Goal: Task Accomplishment & Management: Manage account settings

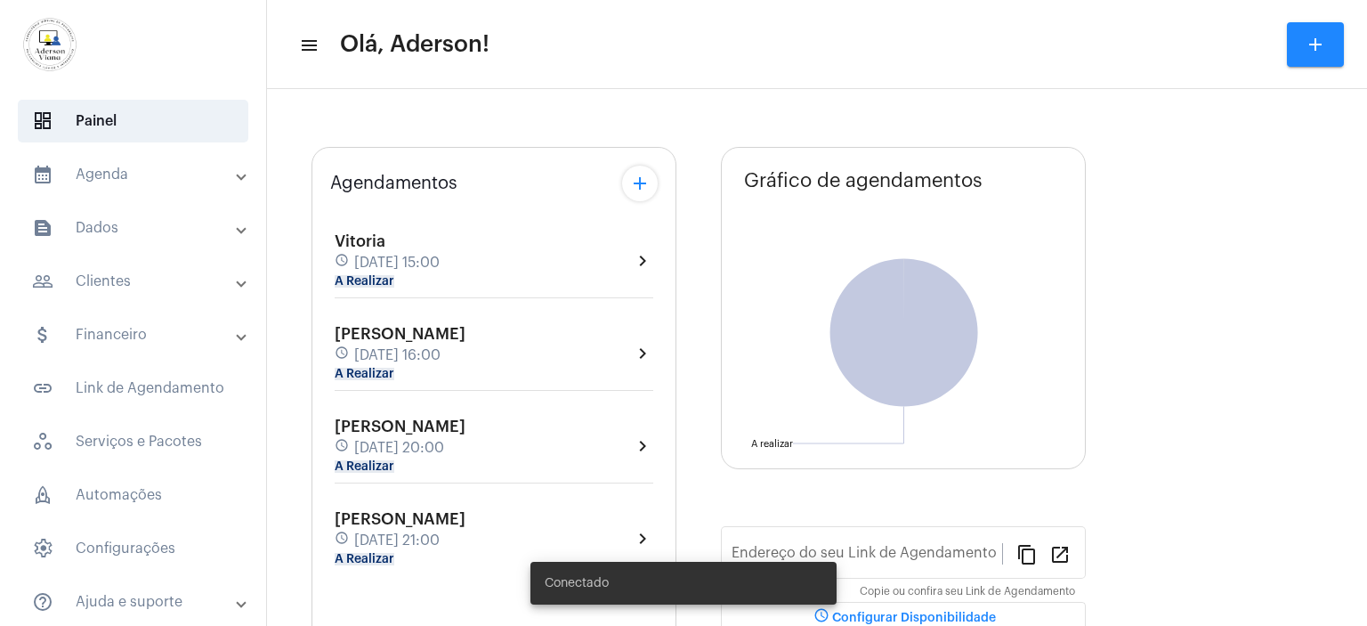
type input "[URL][DOMAIN_NAME]"
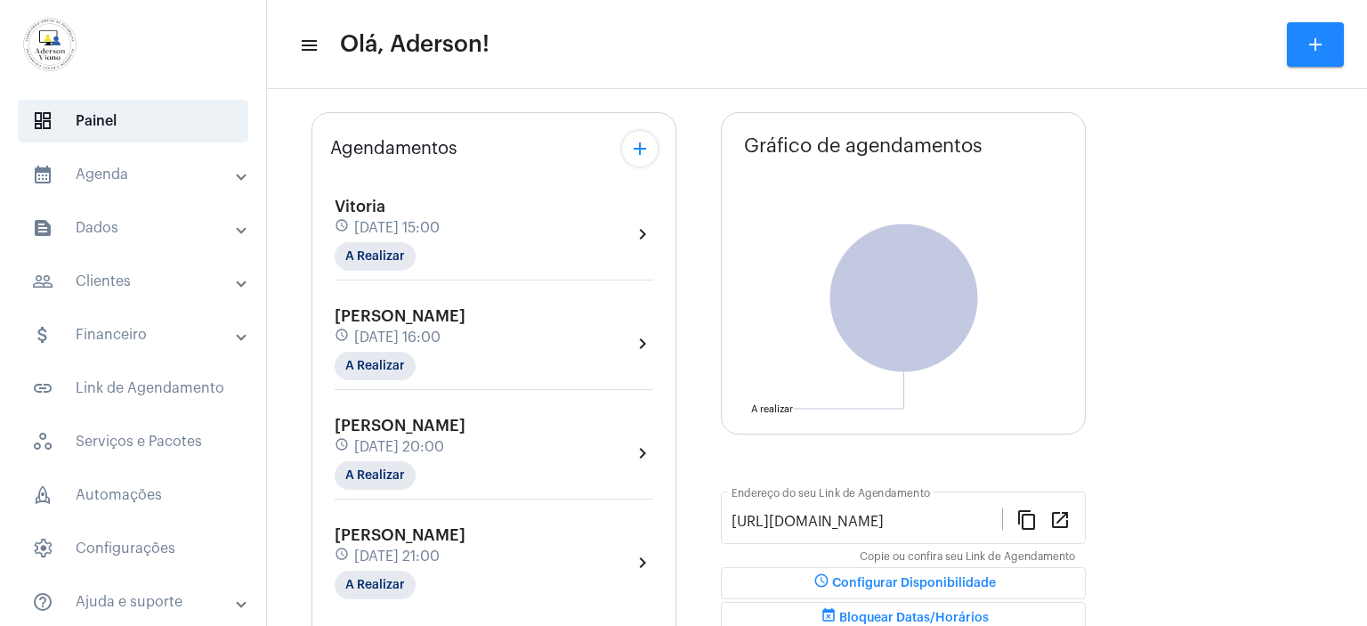
scroll to position [192, 0]
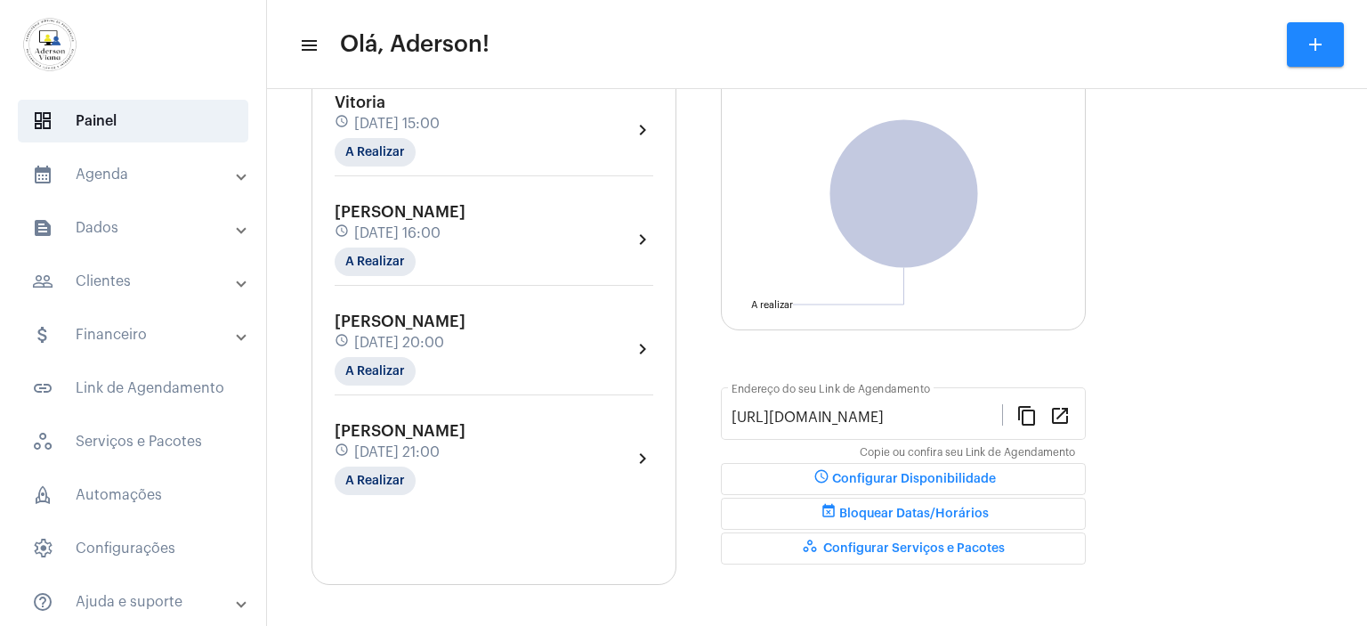
click at [142, 273] on mat-panel-title "people_outline Clientes" at bounding box center [135, 281] width 206 height 21
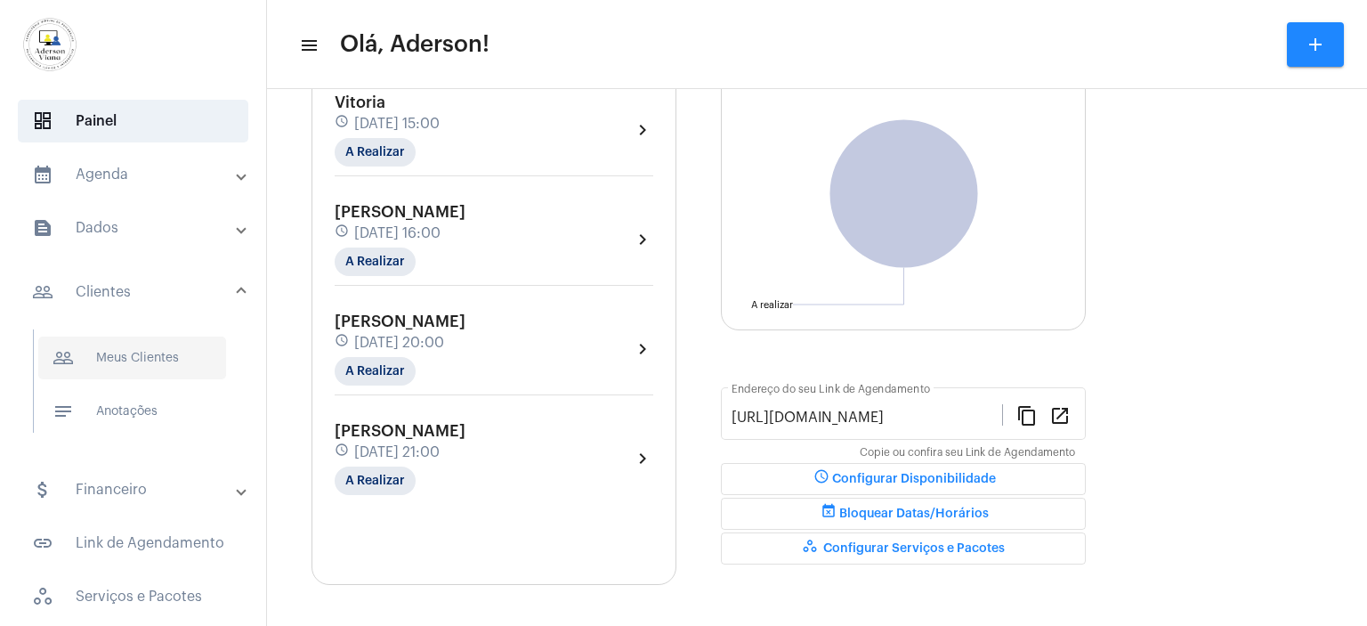
click at [171, 357] on span "people_outline Meus Clientes" at bounding box center [132, 357] width 188 height 43
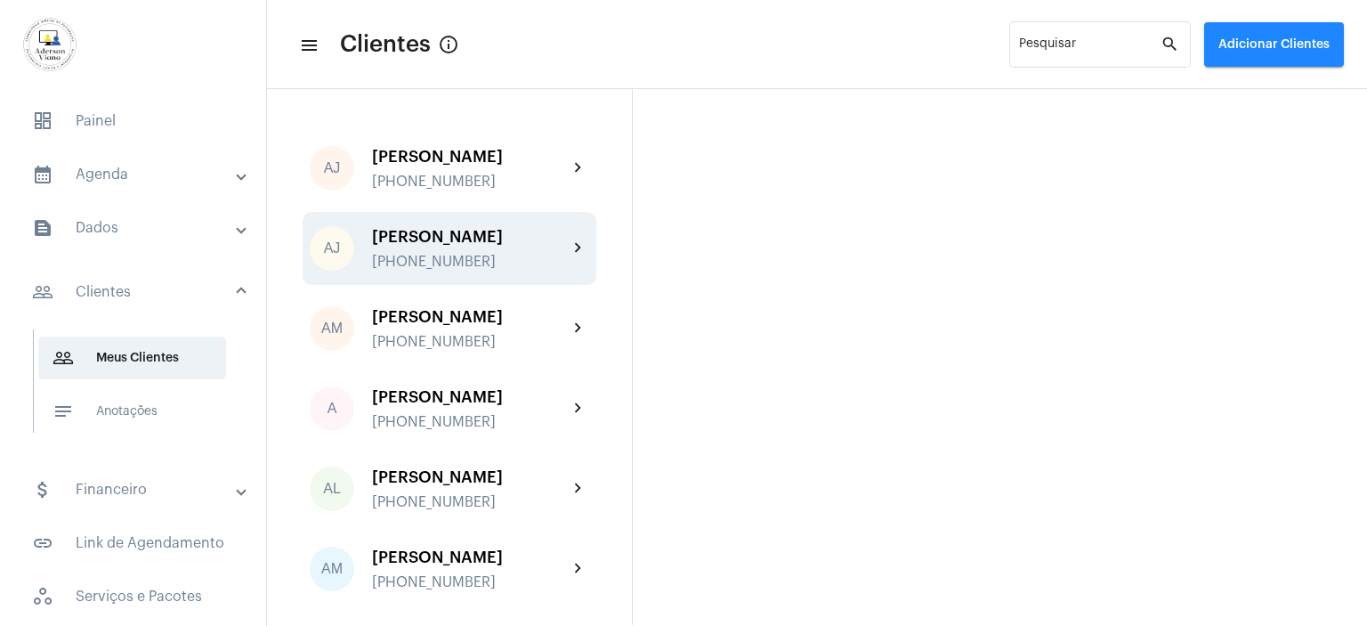
click at [457, 244] on div "[PERSON_NAME]" at bounding box center [470, 237] width 196 height 18
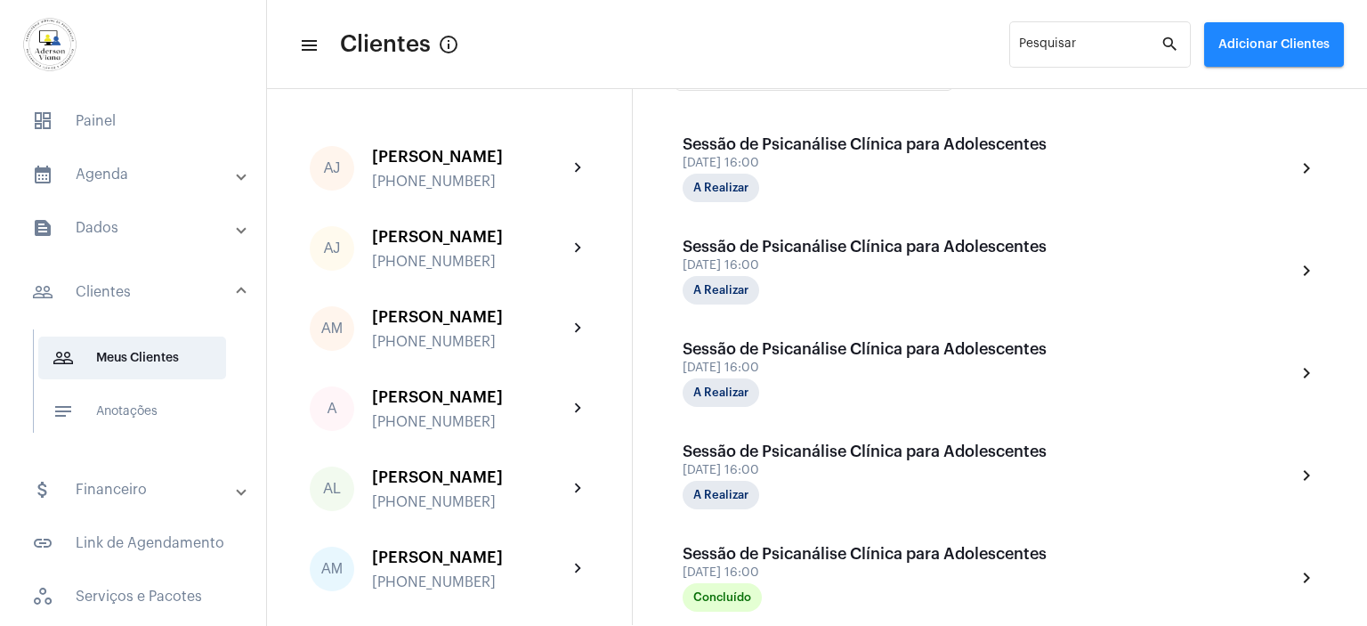
scroll to position [512, 0]
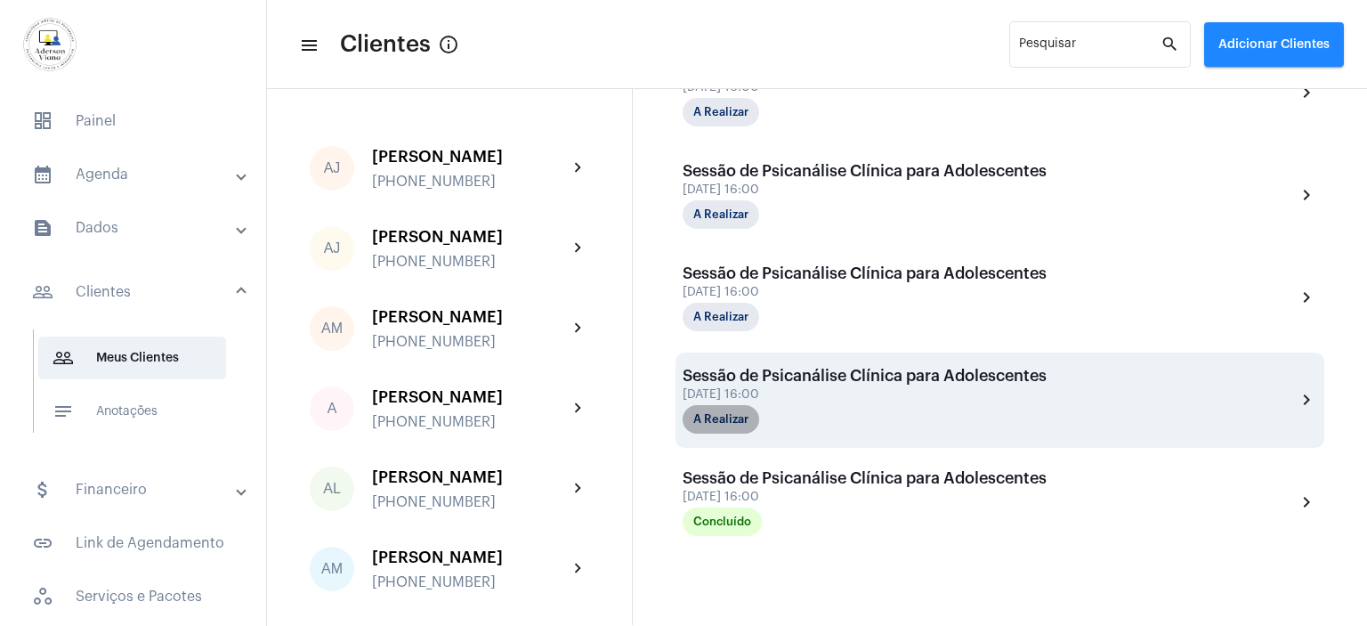
click at [735, 412] on mat-chip "A Realizar" at bounding box center [721, 419] width 77 height 28
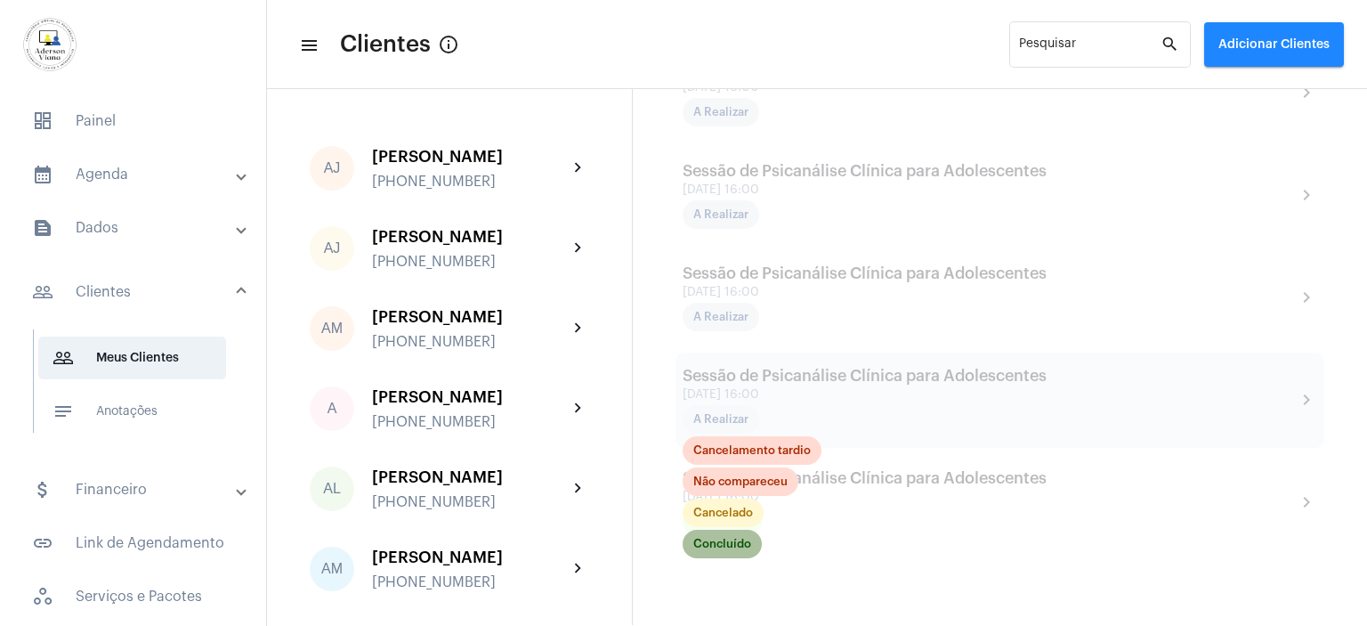
click at [731, 543] on mat-chip "Concluído" at bounding box center [722, 544] width 79 height 28
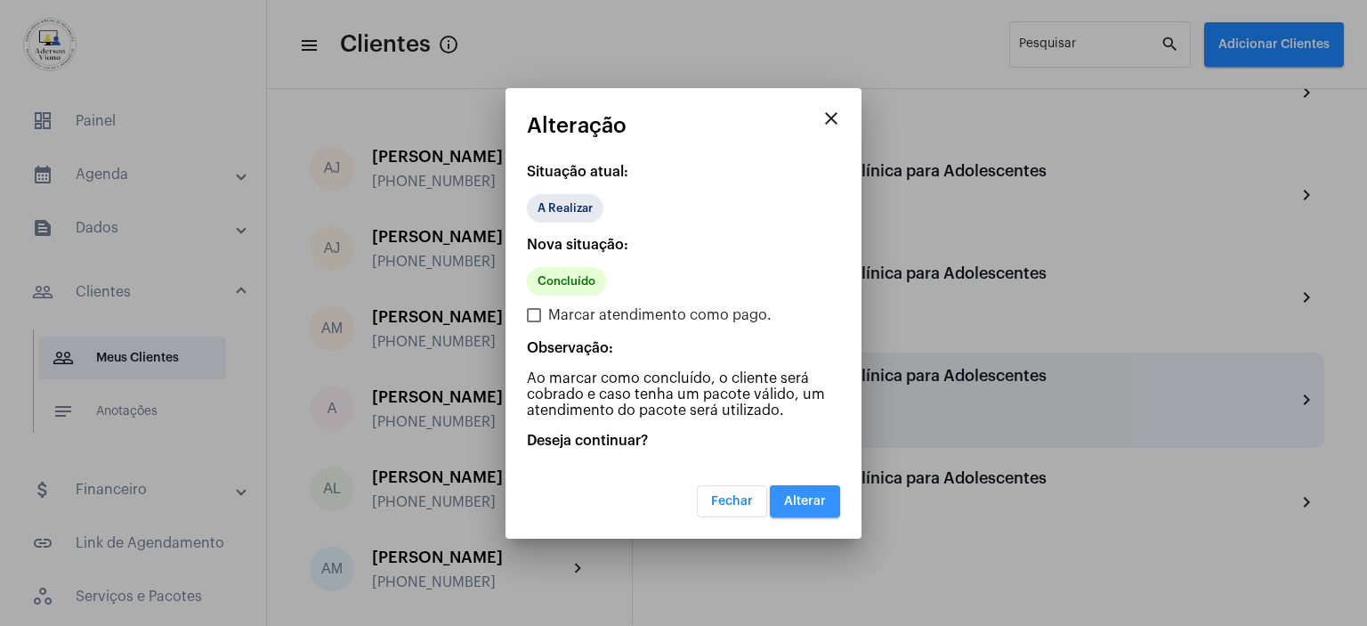
click at [792, 497] on span "Alterar" at bounding box center [805, 501] width 42 height 12
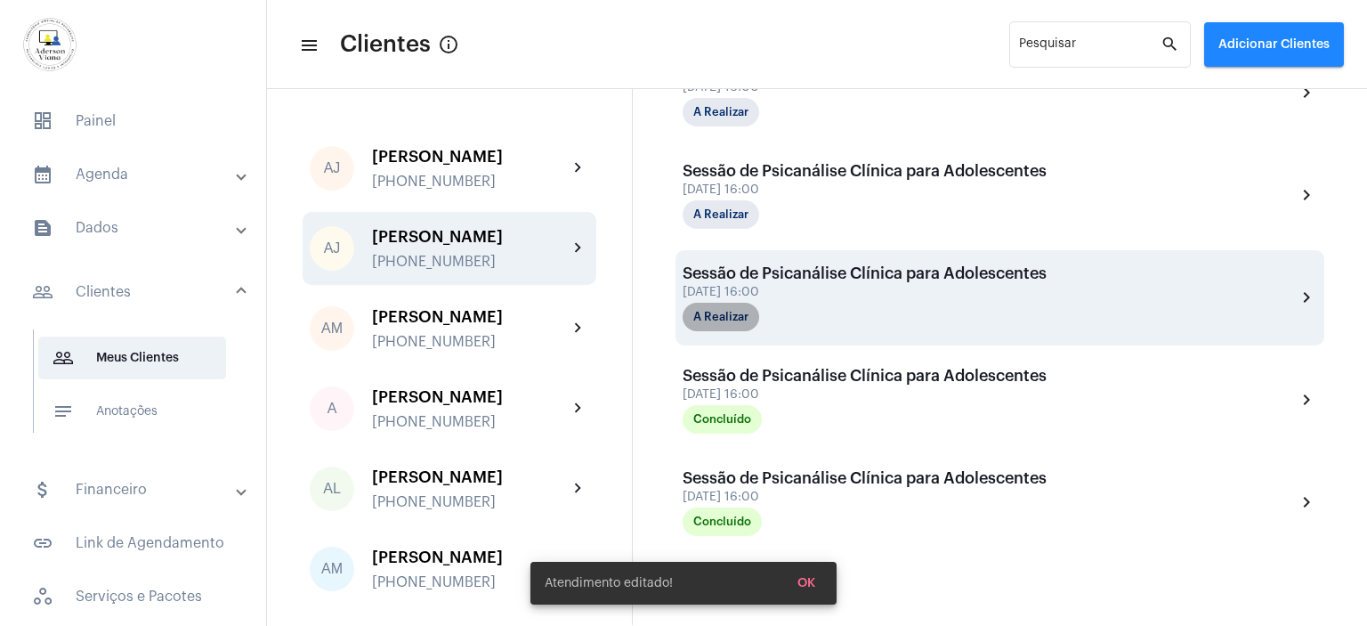
click at [745, 309] on mat-chip "A Realizar" at bounding box center [721, 317] width 77 height 28
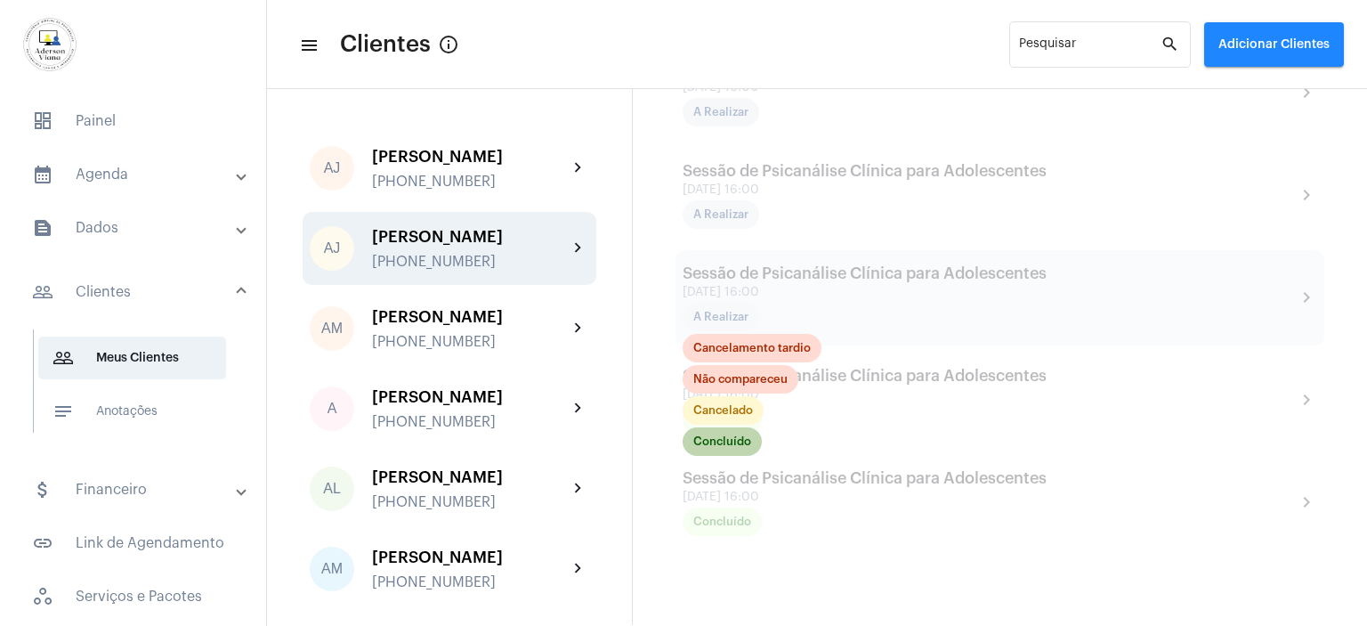
click at [748, 441] on mat-chip "Concluído" at bounding box center [722, 441] width 79 height 28
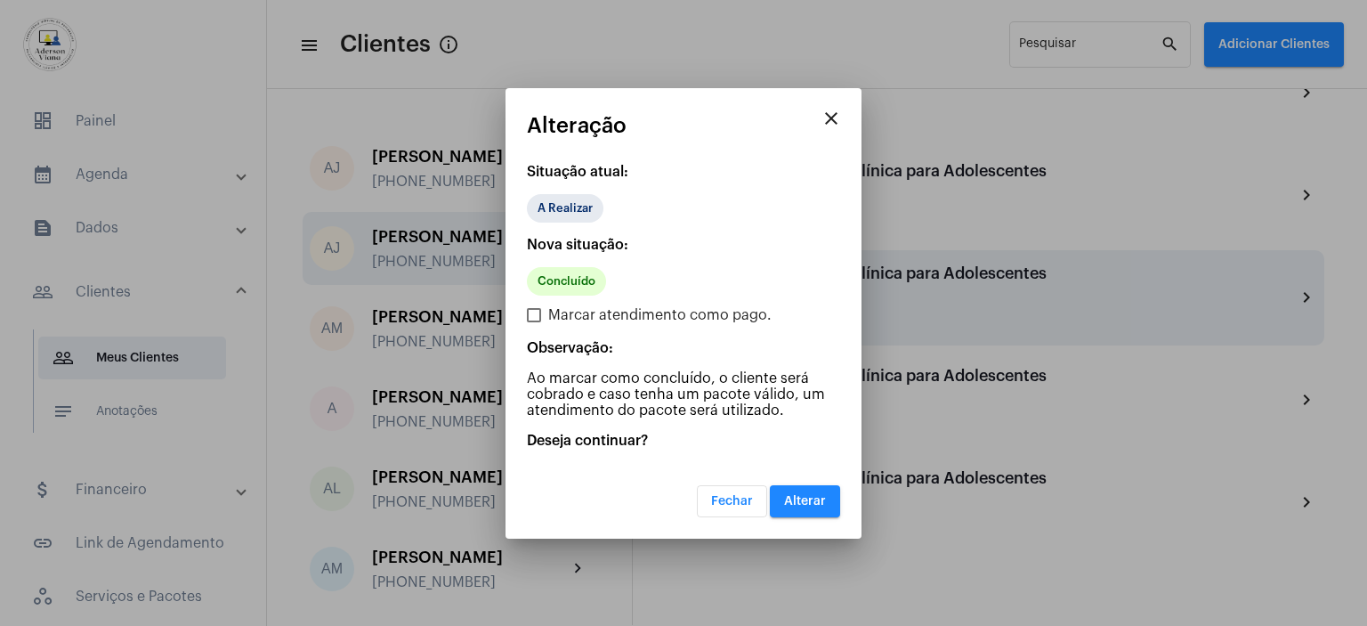
click at [826, 488] on button "Alterar" at bounding box center [805, 501] width 70 height 32
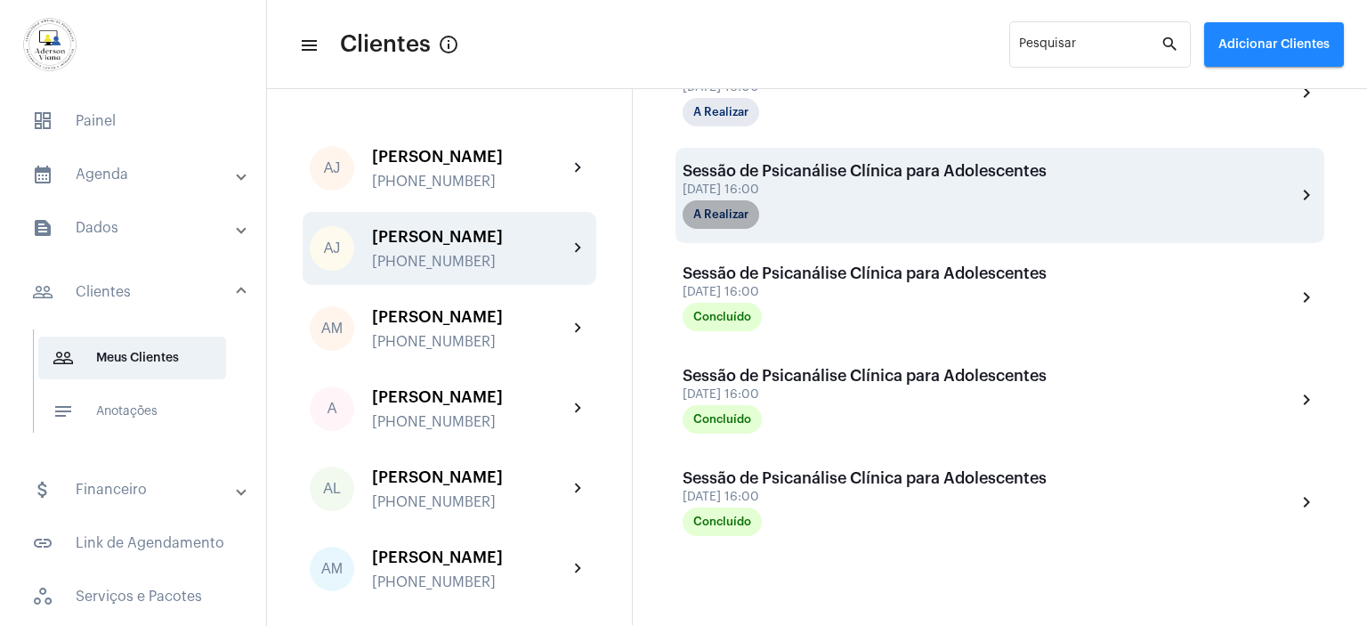
click at [746, 217] on mat-chip "A Realizar" at bounding box center [721, 214] width 77 height 28
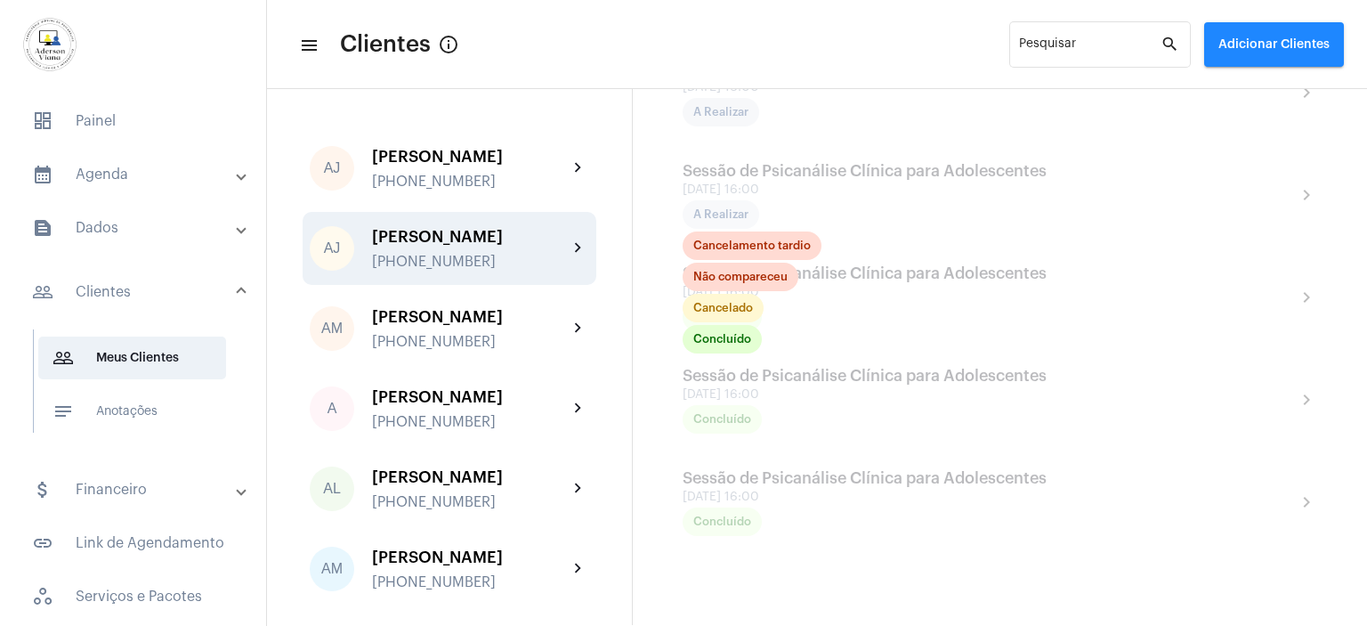
click at [862, 17] on mat-toolbar-row "menu Clientes info_outlined Pesquisar search Adicionar Clientes" at bounding box center [817, 44] width 1100 height 57
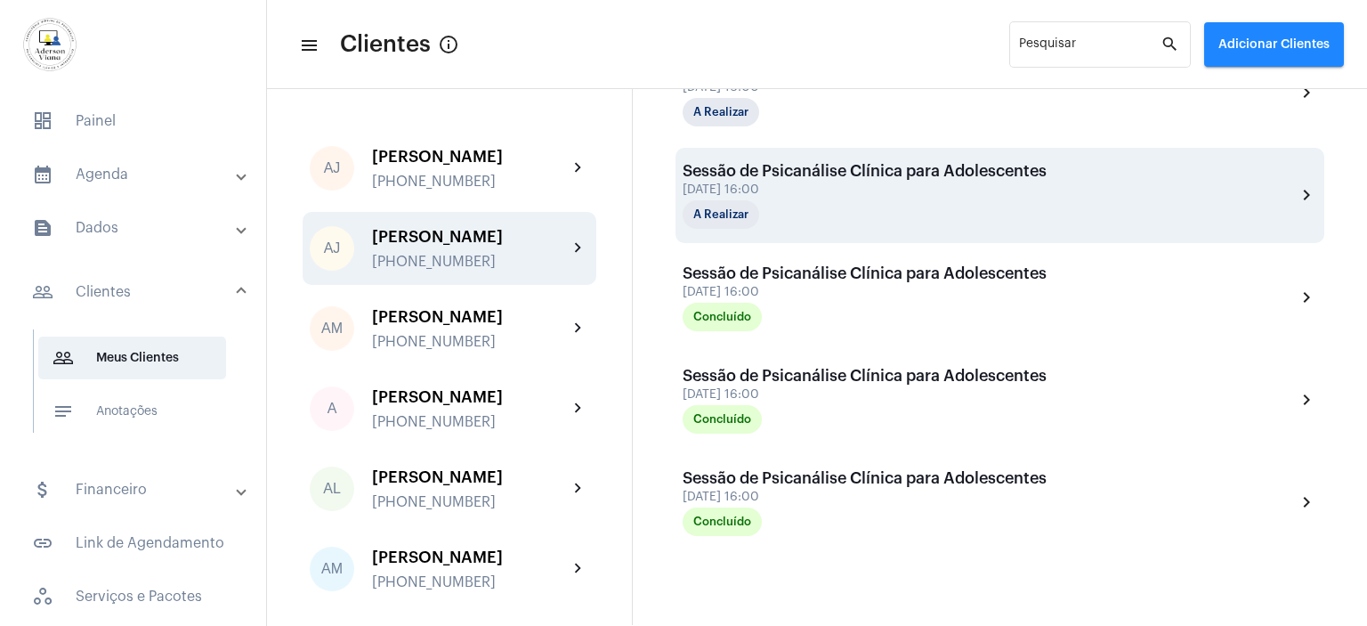
click at [813, 187] on div "[DATE] 16:00" at bounding box center [865, 189] width 364 height 13
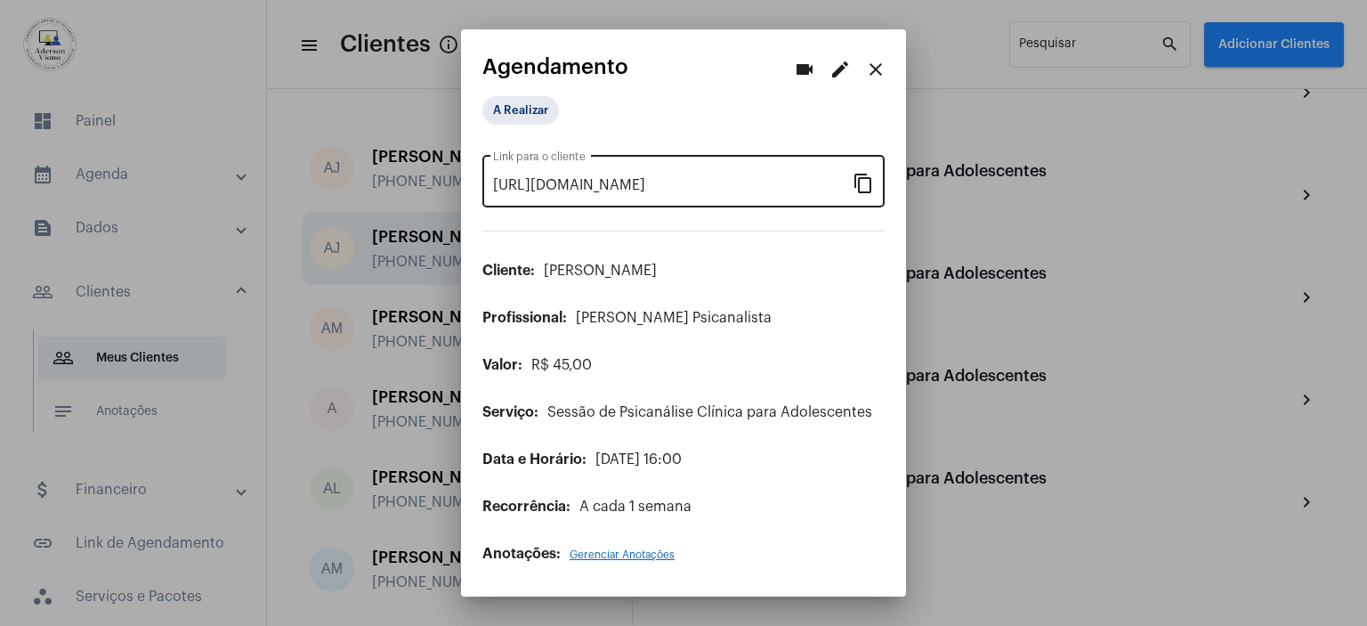
click at [869, 188] on mat-icon "content_copy" at bounding box center [863, 182] width 21 height 21
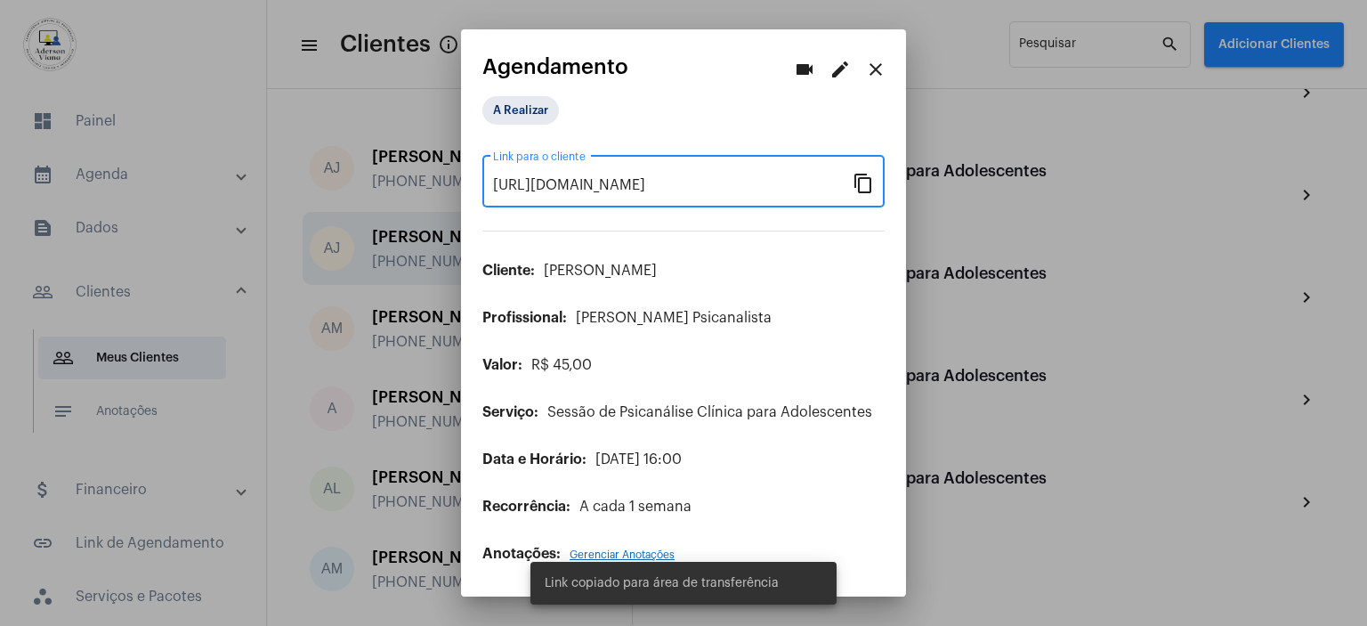
scroll to position [0, 150]
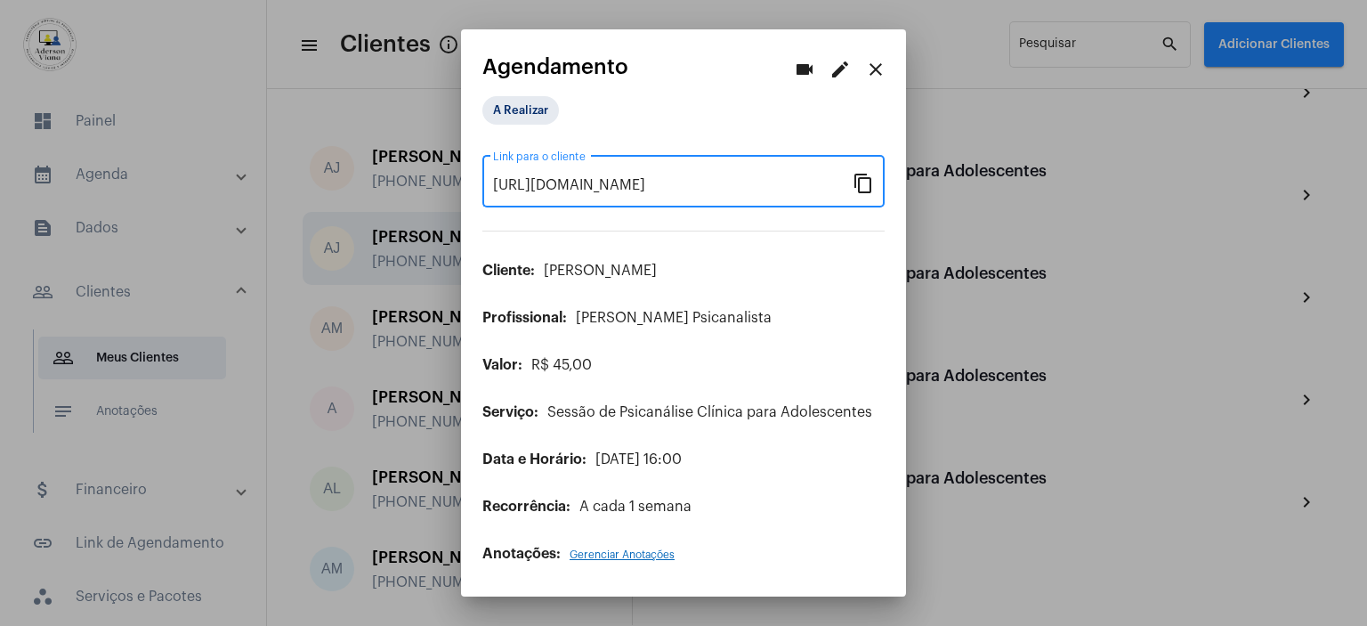
click at [869, 188] on mat-icon "content_copy" at bounding box center [863, 182] width 21 height 21
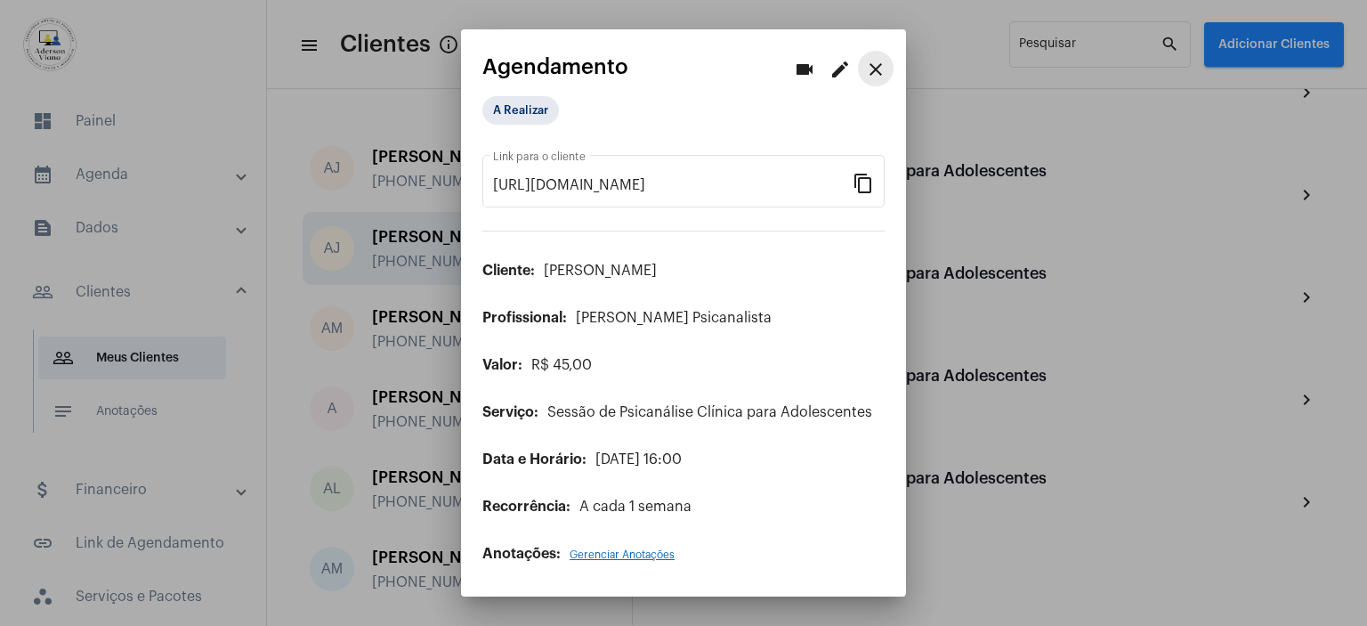
click at [882, 67] on mat-icon "close" at bounding box center [875, 69] width 21 height 21
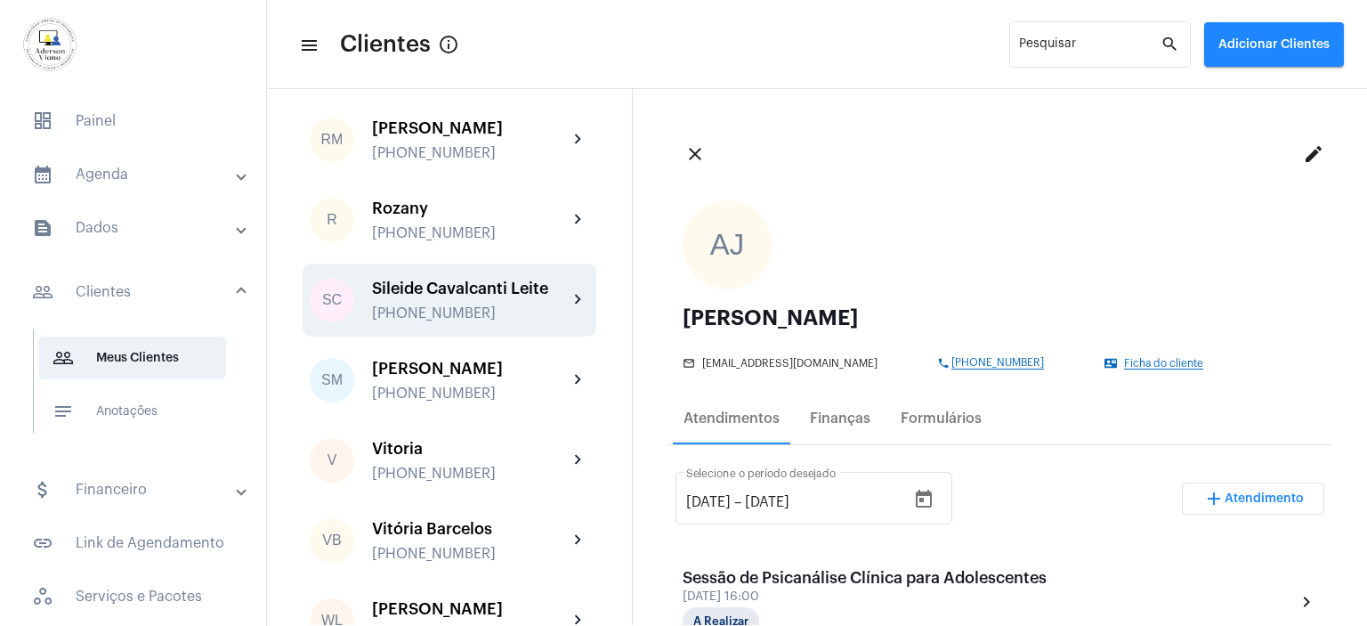
scroll to position [2964, 0]
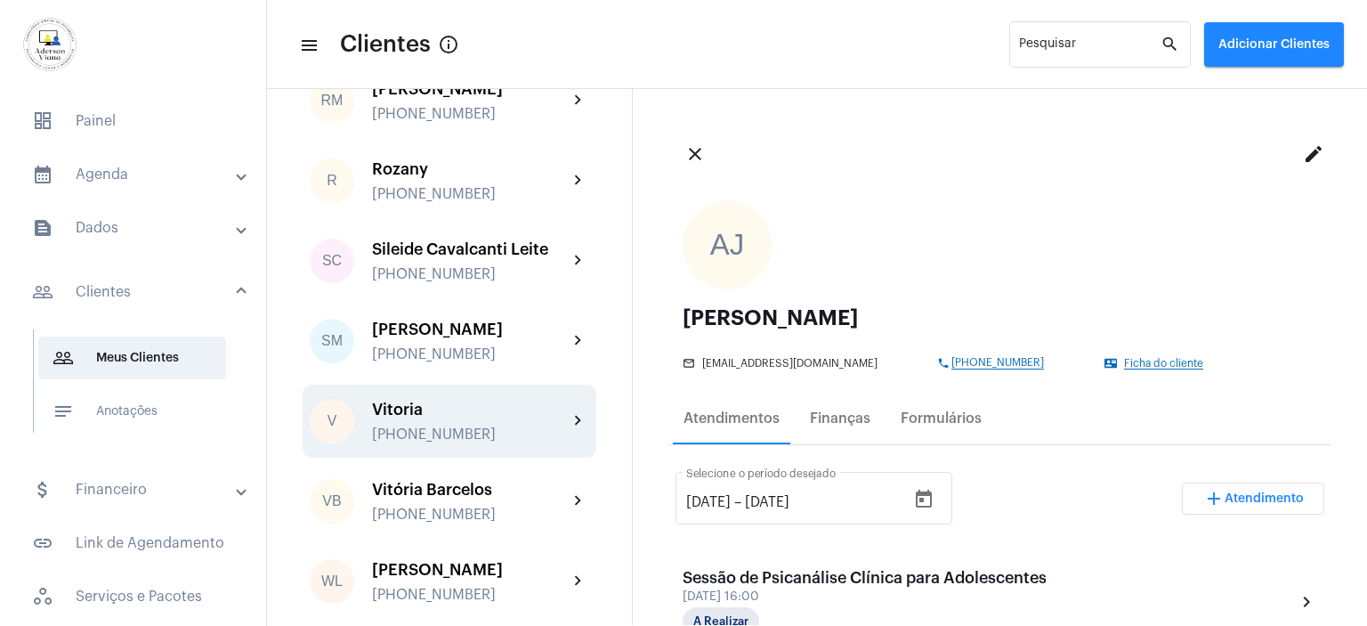
click at [433, 419] on div "Vitoria [PHONE_NUMBER]" at bounding box center [470, 421] width 196 height 42
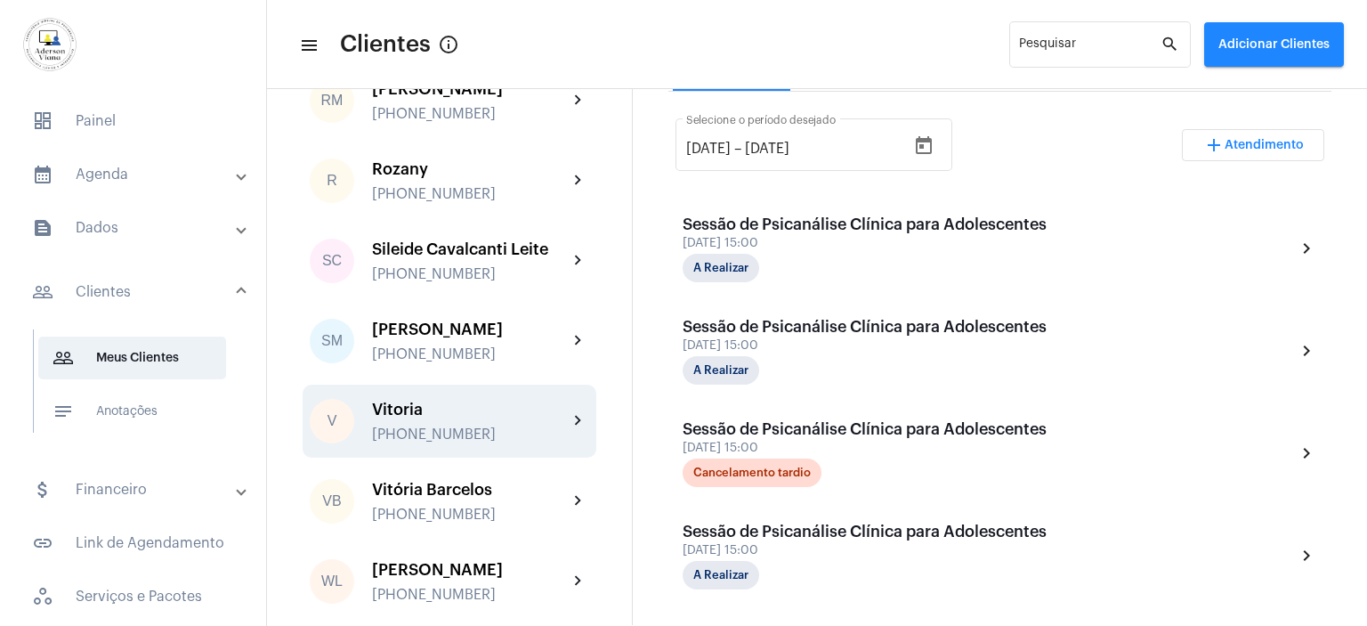
scroll to position [445, 0]
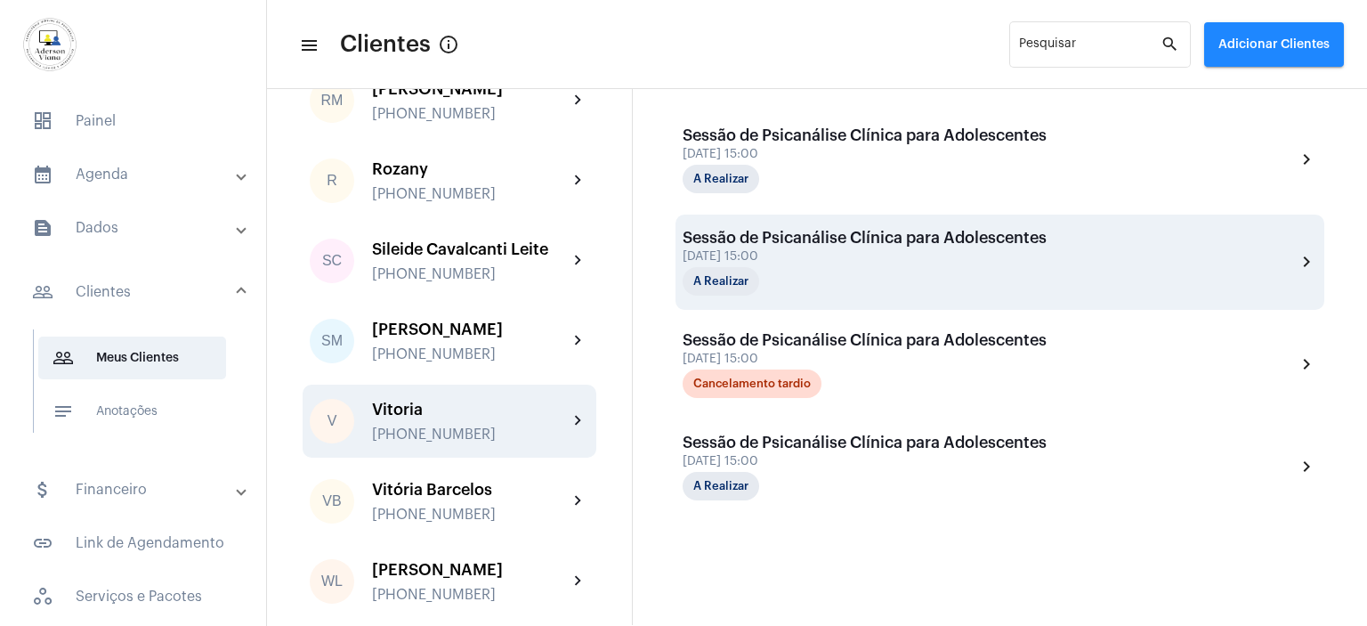
click at [765, 255] on div "[DATE] 15:00" at bounding box center [865, 256] width 364 height 13
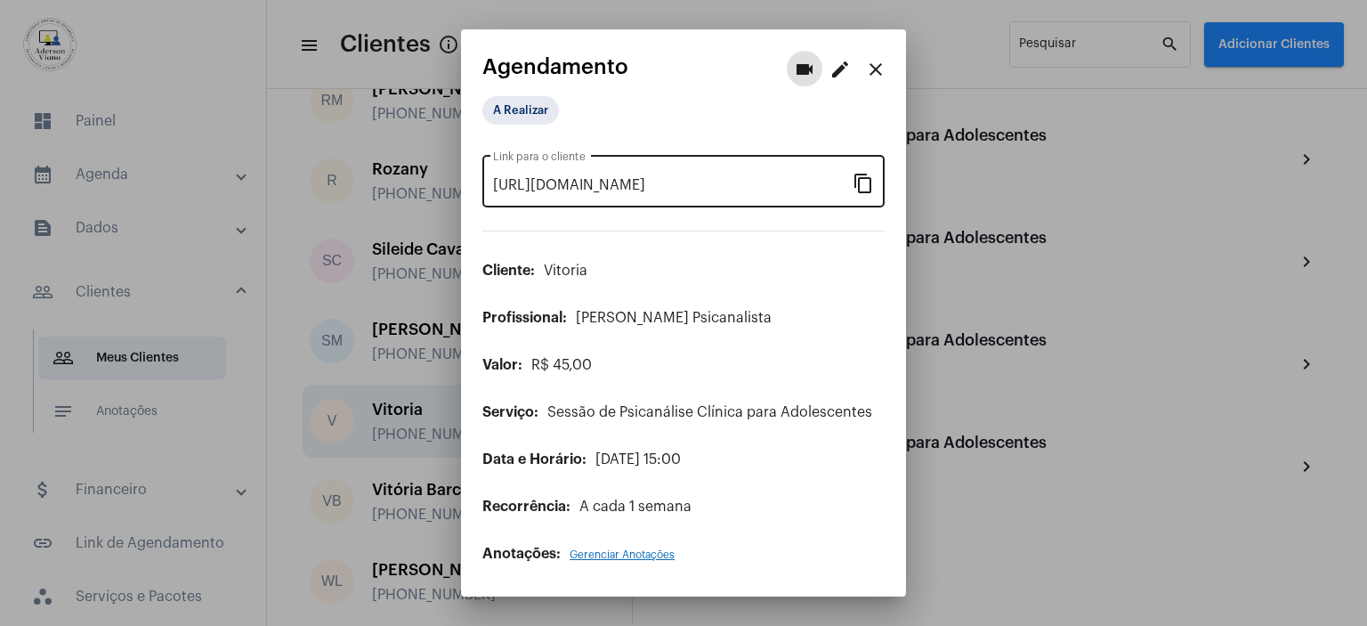
click at [862, 184] on mat-icon "content_copy" at bounding box center [863, 182] width 21 height 21
click at [864, 188] on mat-icon "content_copy" at bounding box center [863, 182] width 21 height 21
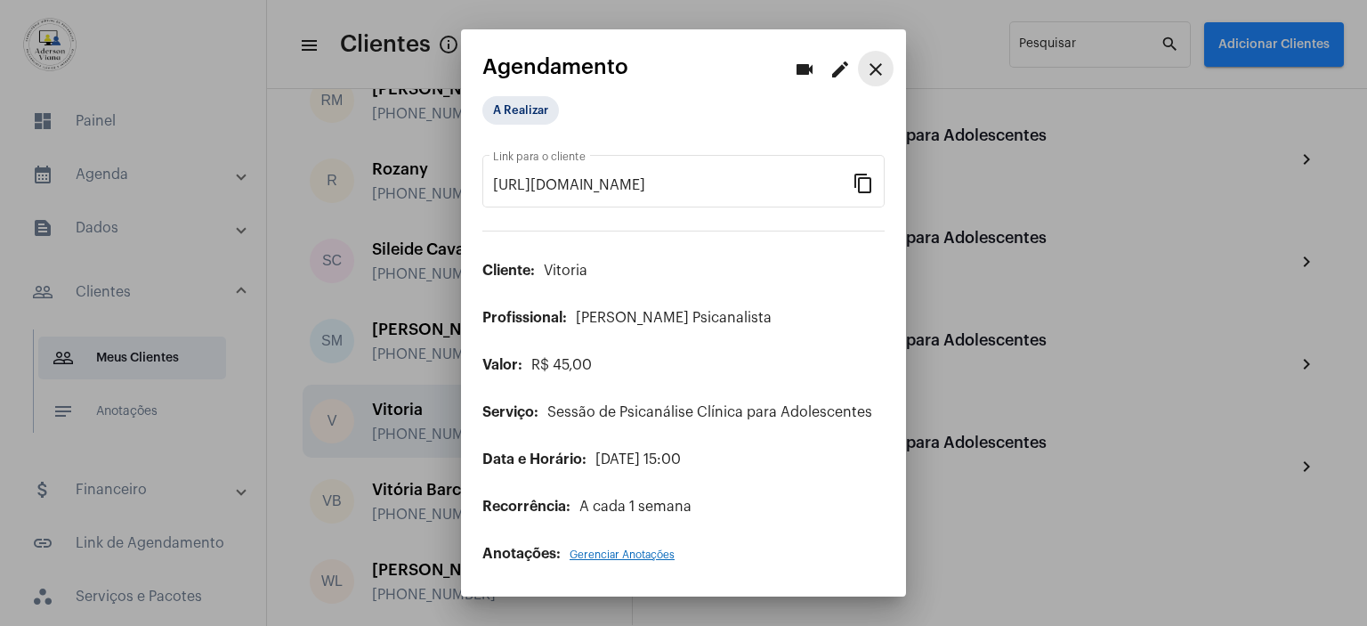
click at [879, 72] on mat-icon "close" at bounding box center [875, 69] width 21 height 21
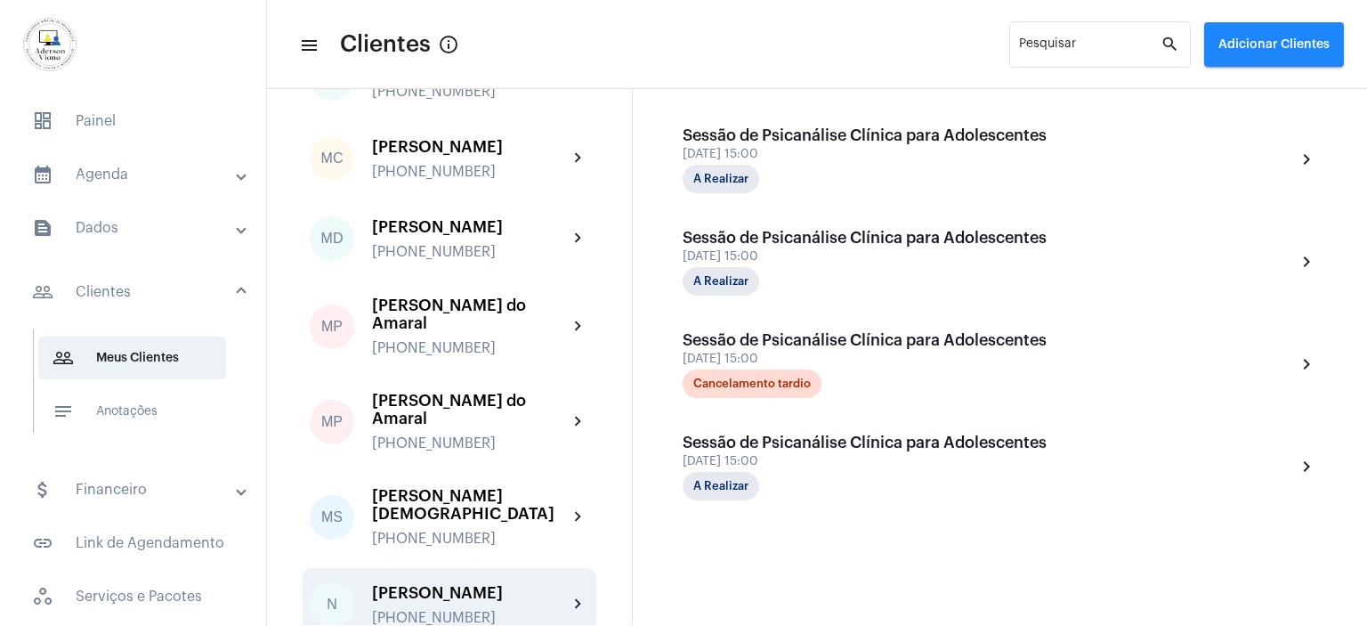
scroll to position [2252, 0]
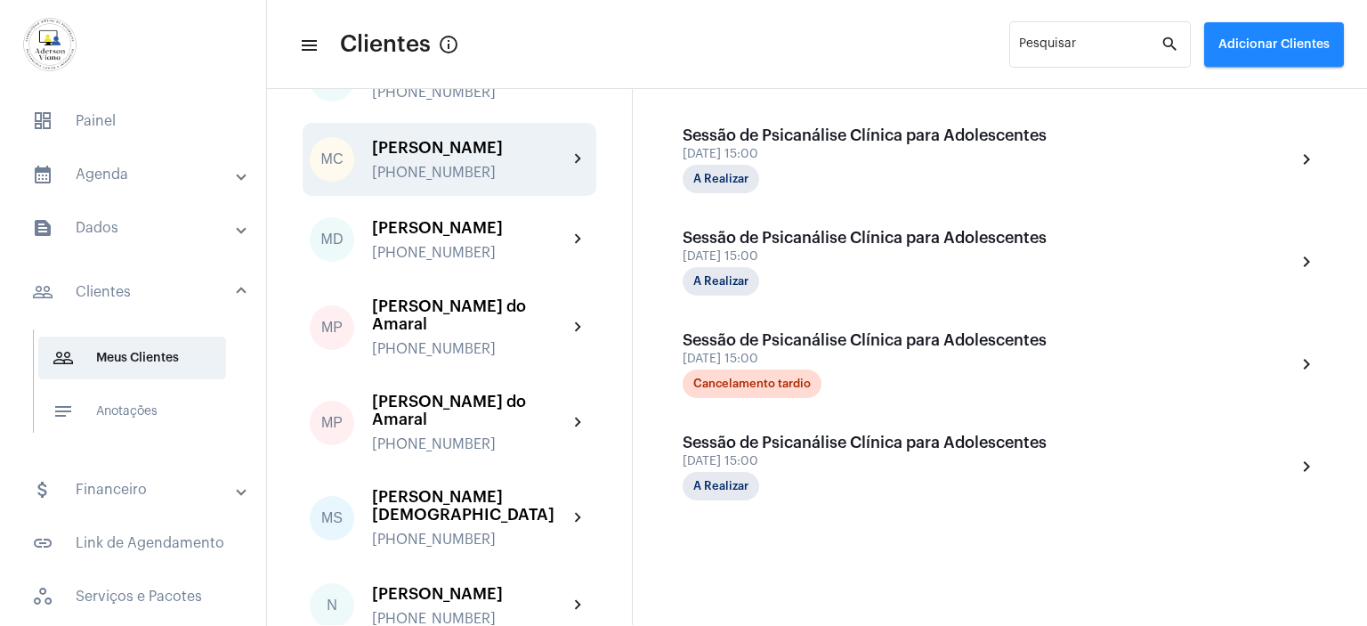
click at [425, 157] on div "[PERSON_NAME]" at bounding box center [470, 148] width 196 height 18
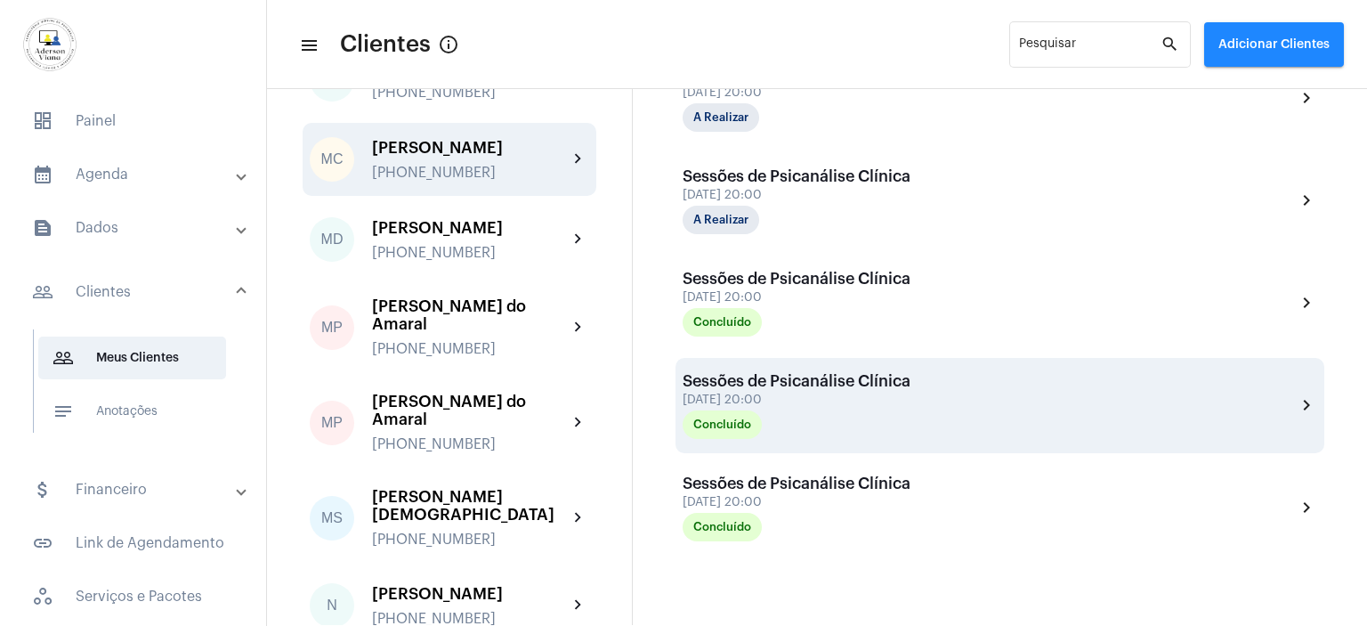
scroll to position [505, 0]
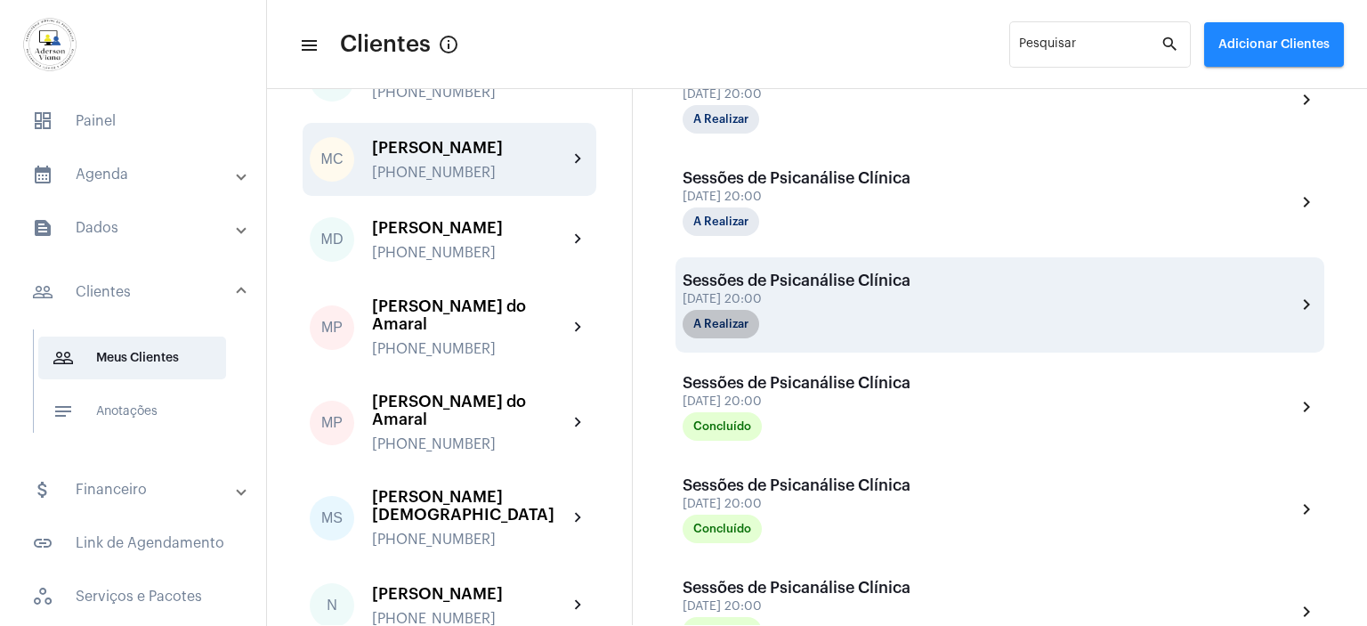
click at [733, 324] on mat-chip "A Realizar" at bounding box center [721, 324] width 77 height 28
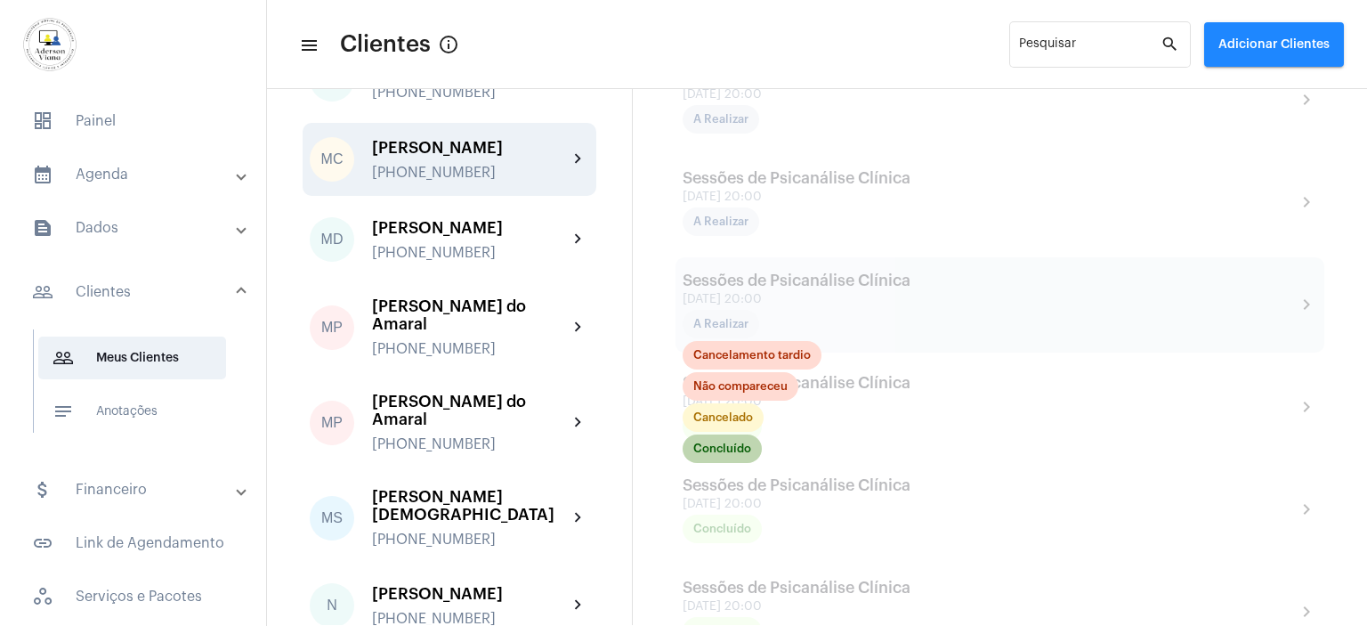
click at [750, 450] on mat-chip "Concluído" at bounding box center [722, 448] width 79 height 28
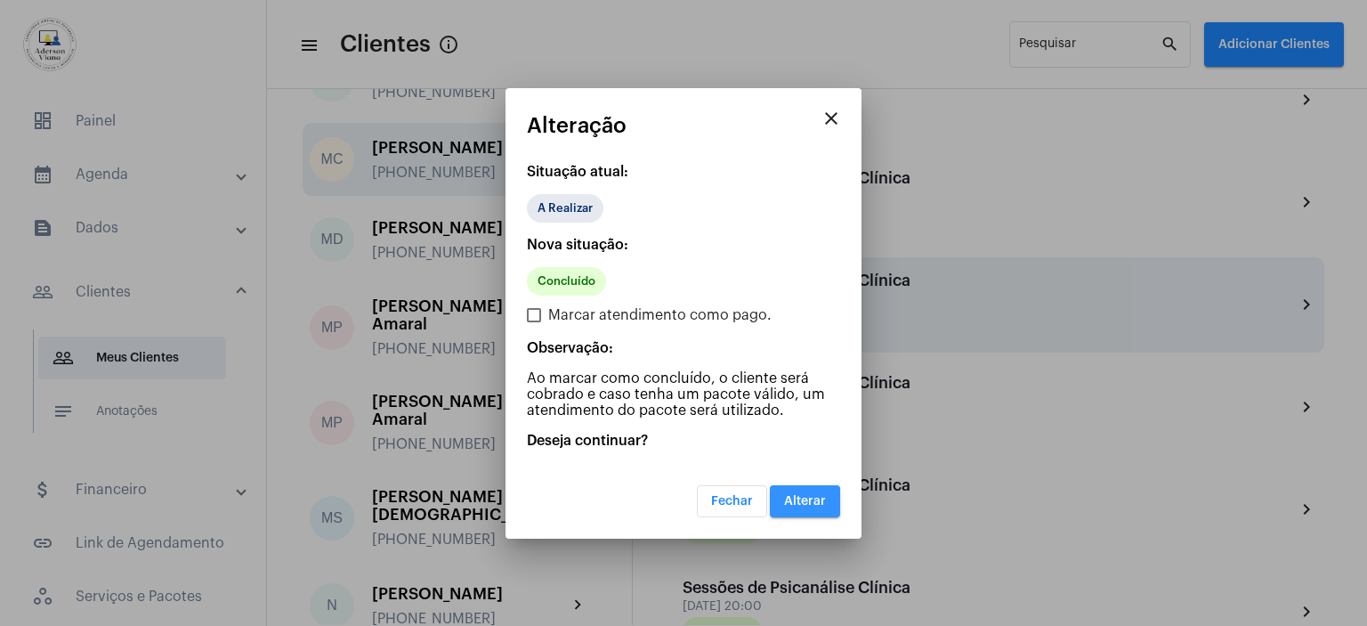
click at [812, 490] on button "Alterar" at bounding box center [805, 501] width 70 height 32
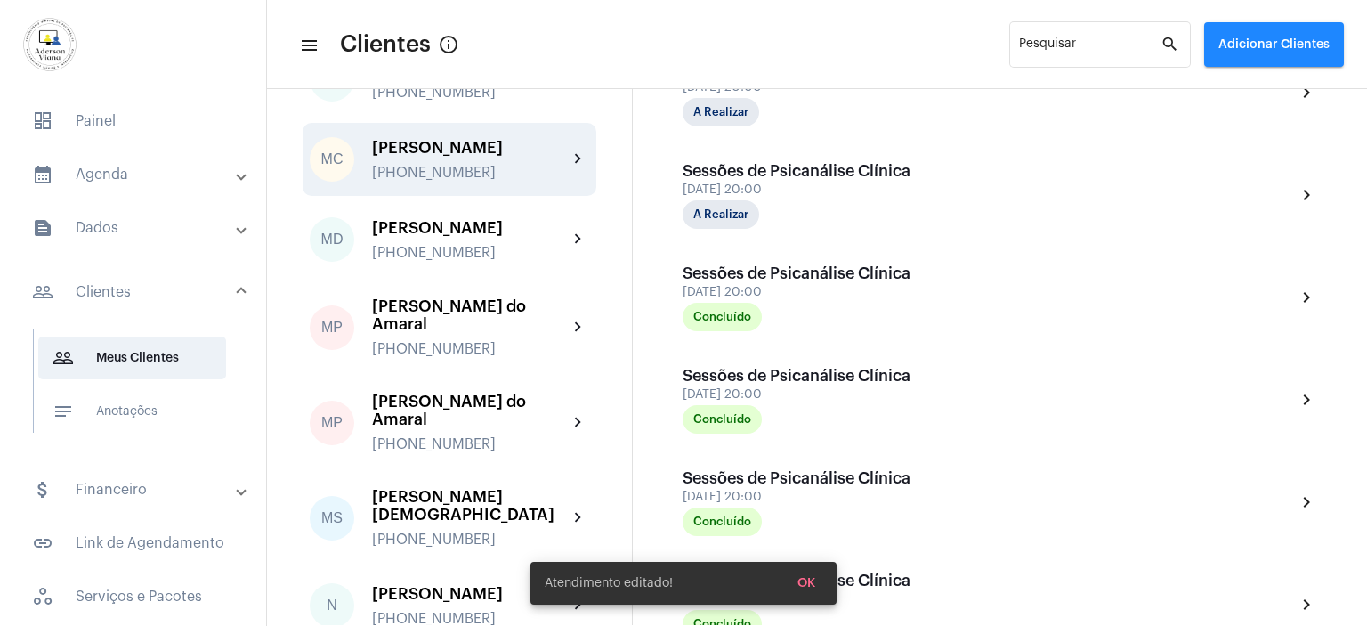
scroll to position [505, 0]
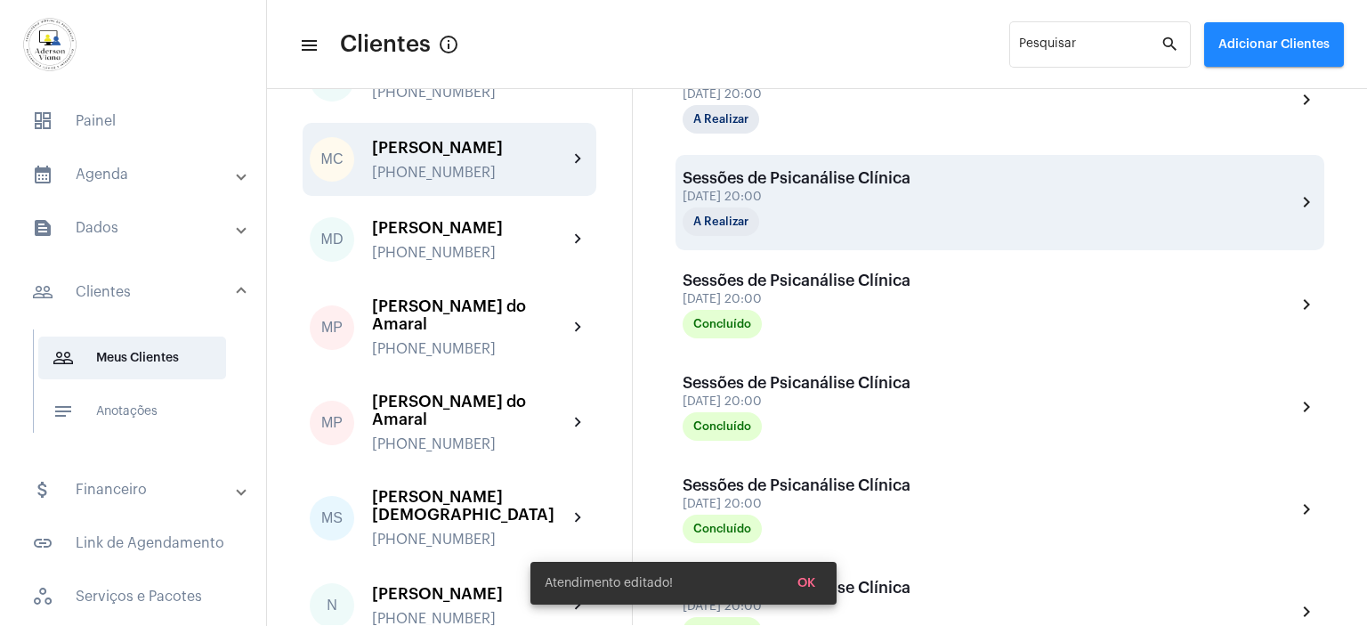
click at [819, 211] on div "A Realizar" at bounding box center [772, 221] width 178 height 28
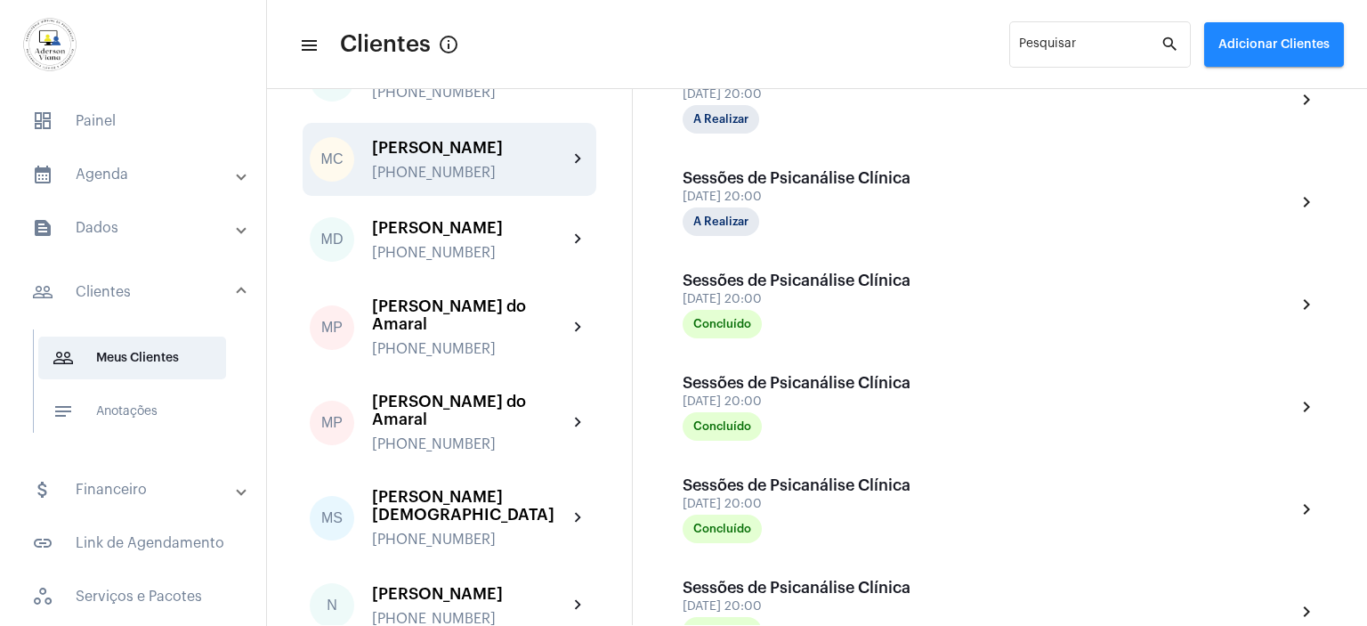
click at [819, 211] on div "A Realizar" at bounding box center [772, 221] width 178 height 28
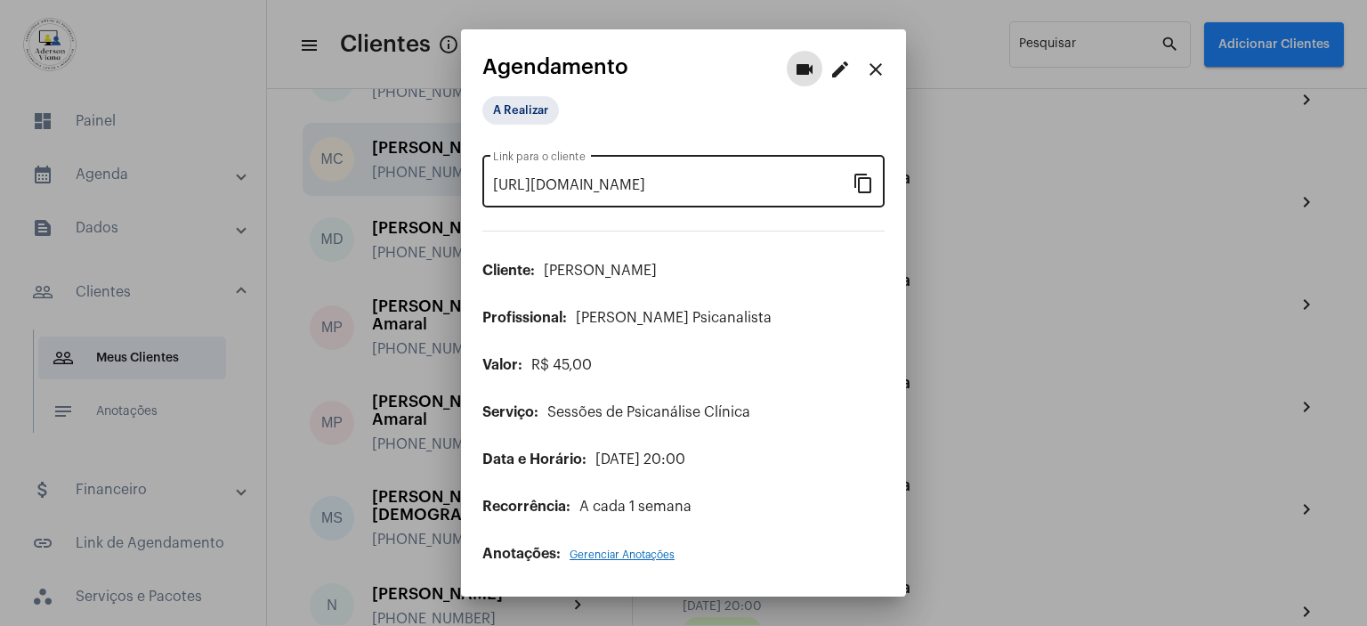
click at [861, 190] on mat-icon "content_copy" at bounding box center [863, 182] width 21 height 21
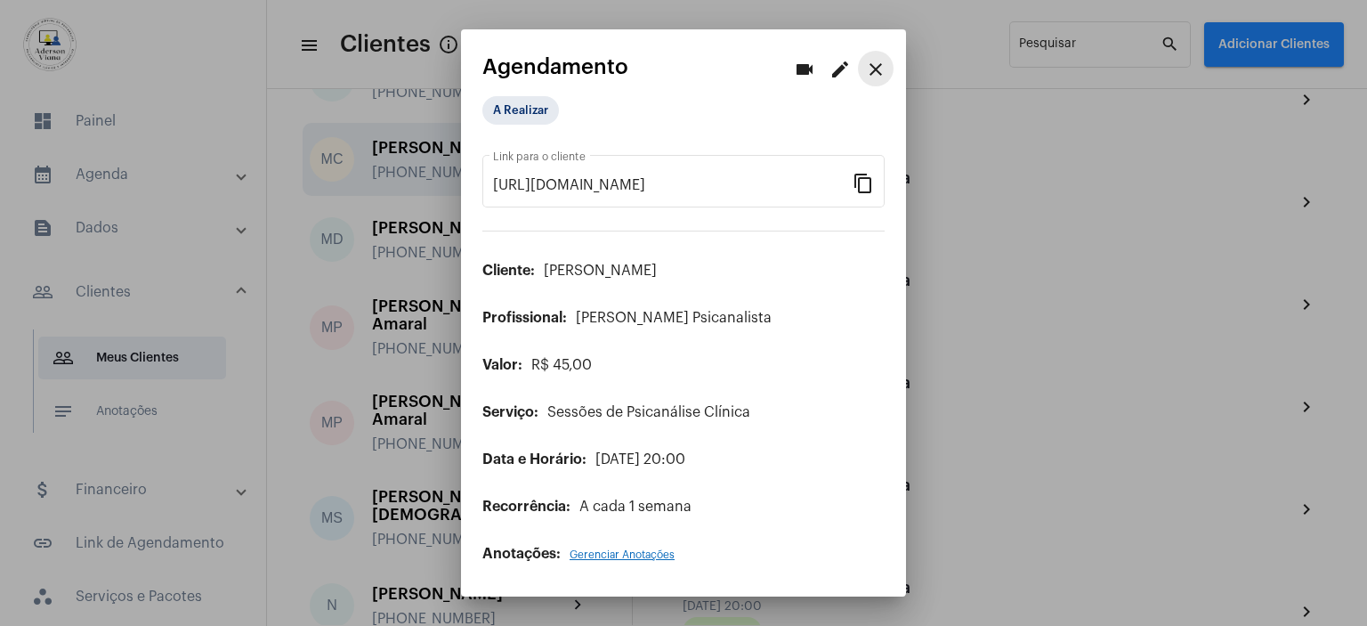
click at [878, 77] on mat-icon "close" at bounding box center [875, 69] width 21 height 21
